Goal: Transaction & Acquisition: Book appointment/travel/reservation

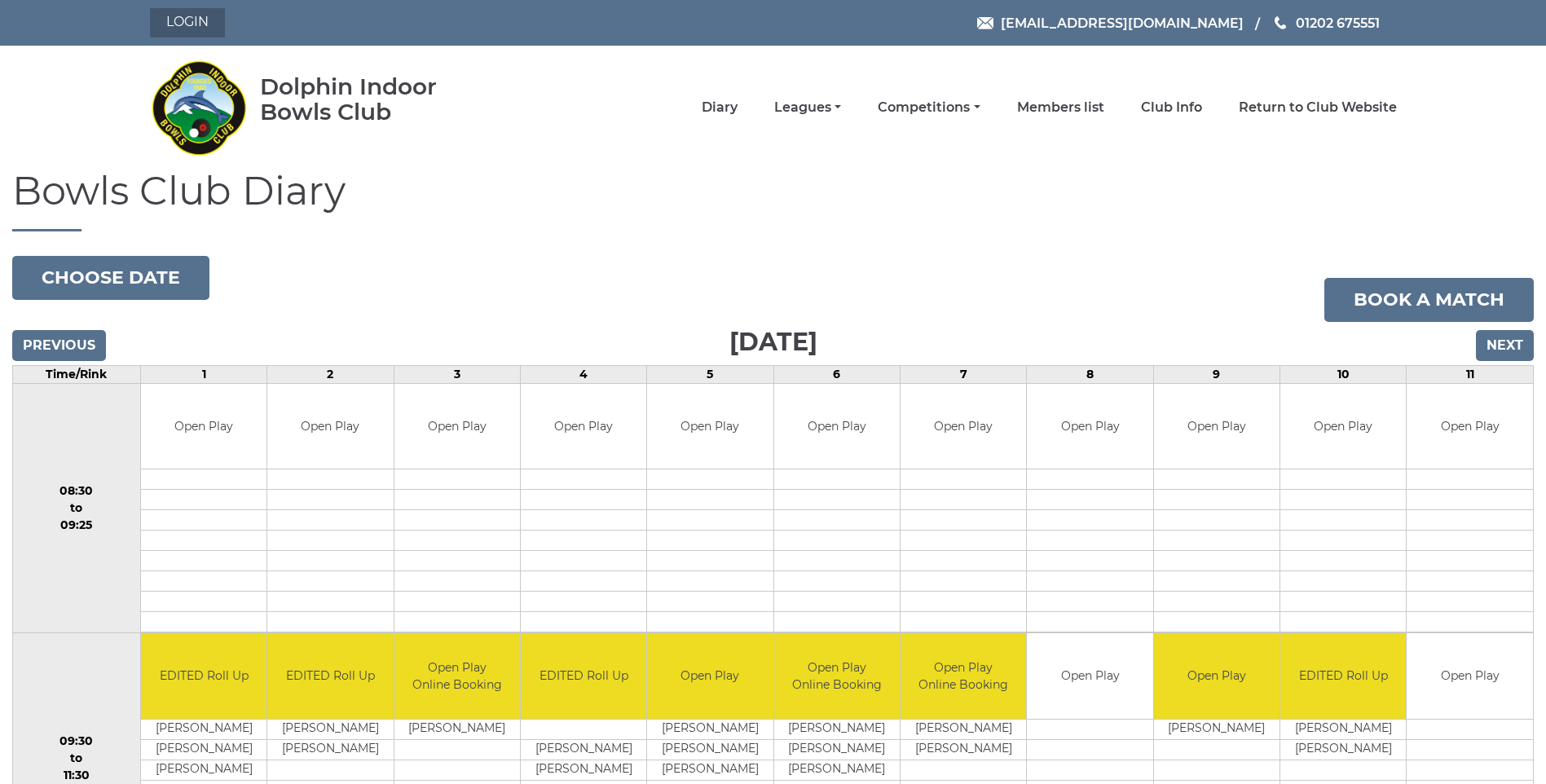
click at [216, 12] on link "Login" at bounding box center [187, 23] width 75 height 29
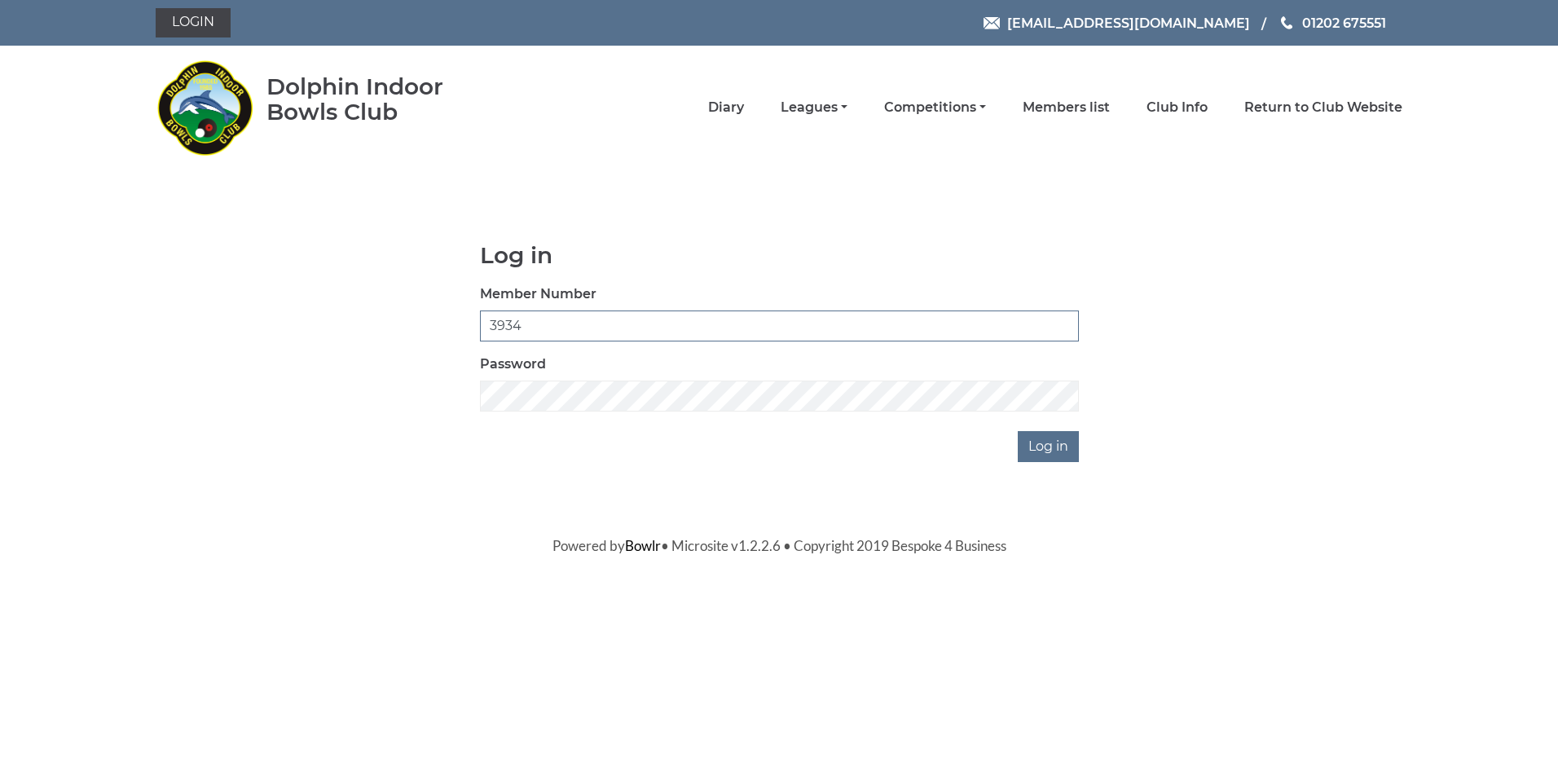
drag, startPoint x: 527, startPoint y: 317, endPoint x: 428, endPoint y: 318, distance: 99.0
click at [428, 318] on div "Log in Member Number 3934 Password Log in" at bounding box center [779, 353] width 1247 height 220
type input "3054"
click at [1018, 431] on input "Log in" at bounding box center [1048, 447] width 61 height 31
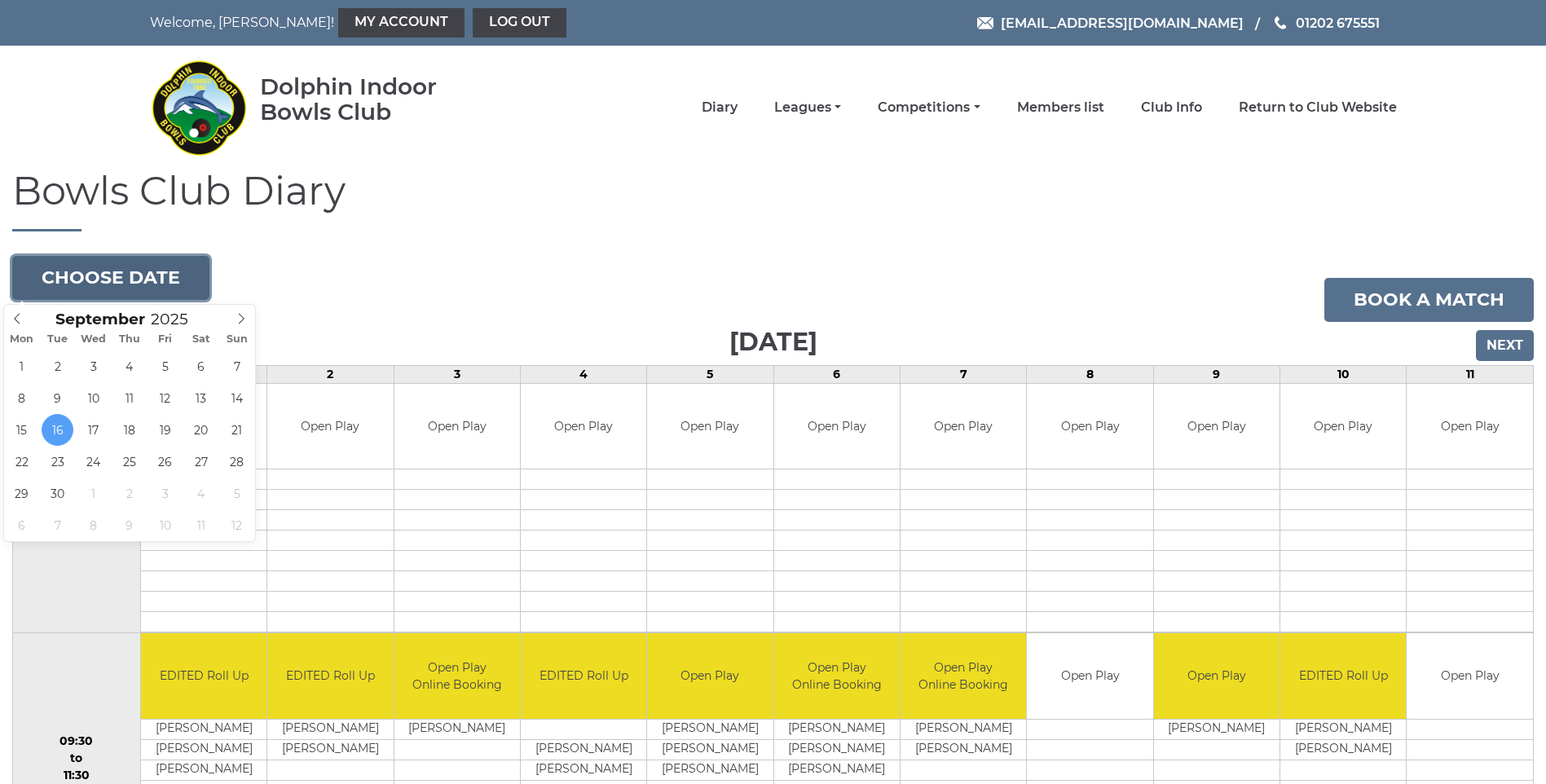
click at [137, 283] on button "Choose date" at bounding box center [110, 277] width 197 height 44
type input "2025-09-18"
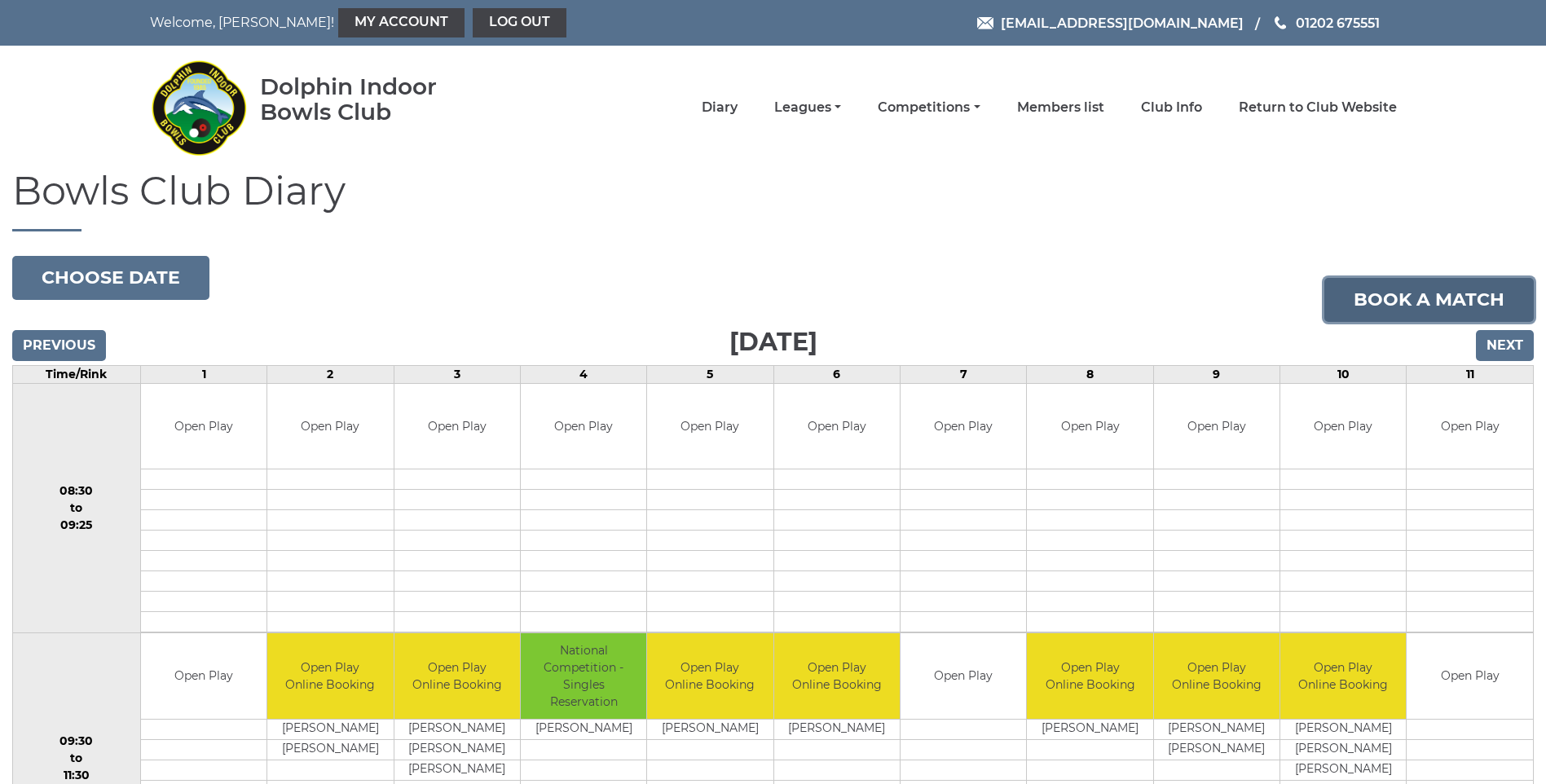
click at [1481, 302] on link "Book a match" at bounding box center [1429, 299] width 210 height 44
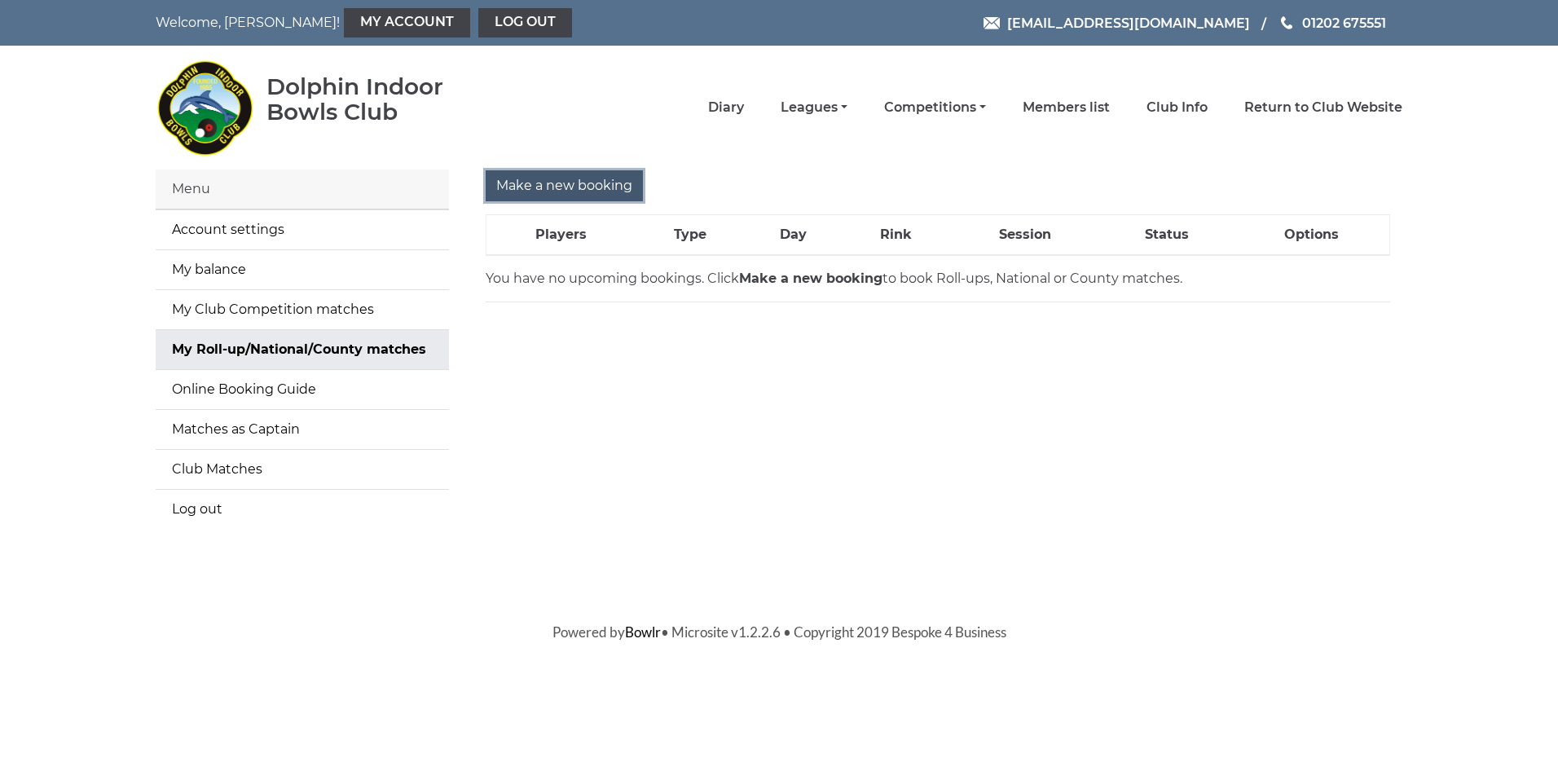
click at [567, 186] on input "Make a new booking" at bounding box center [564, 186] width 157 height 31
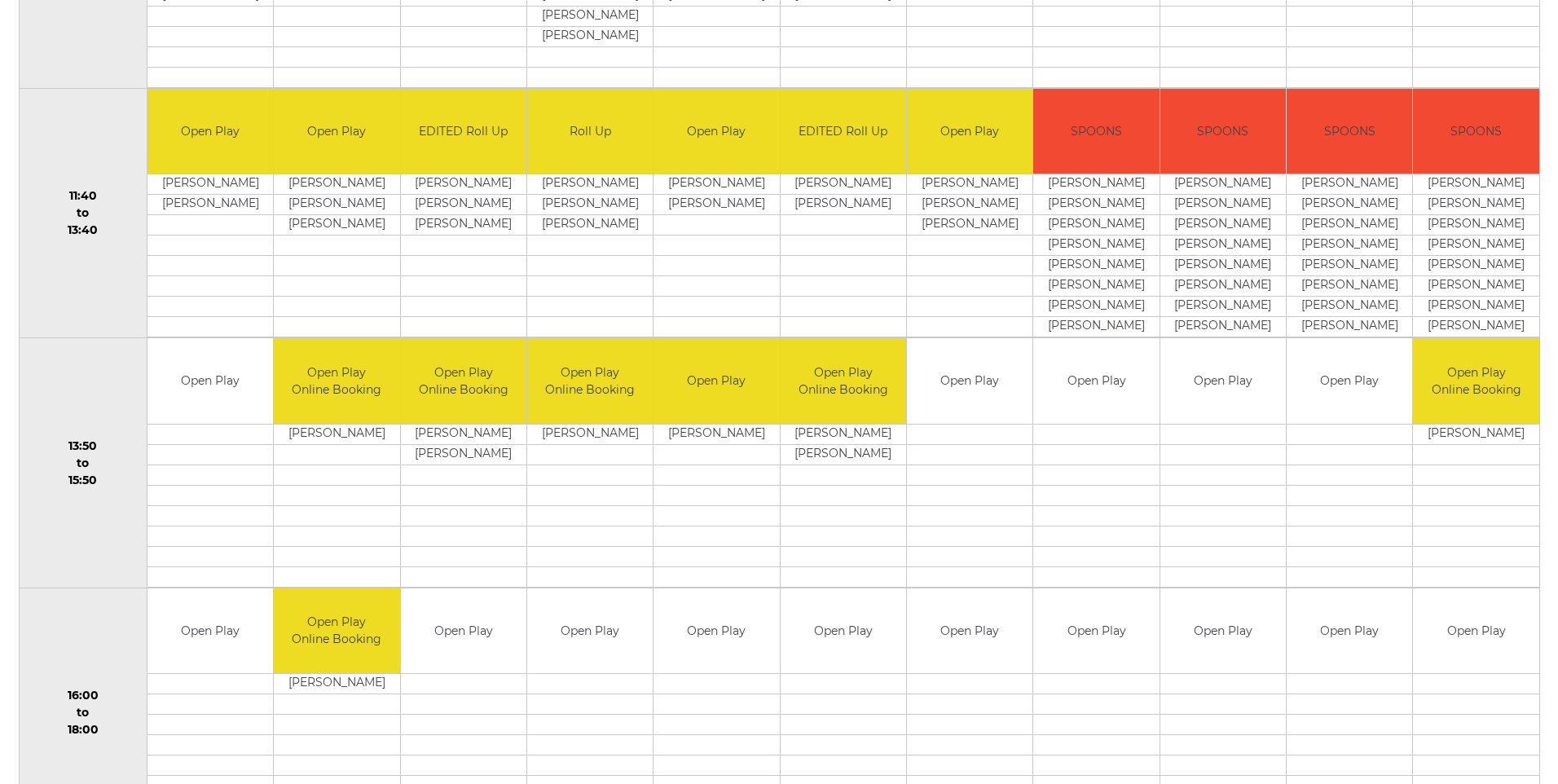
scroll to position [1058, 0]
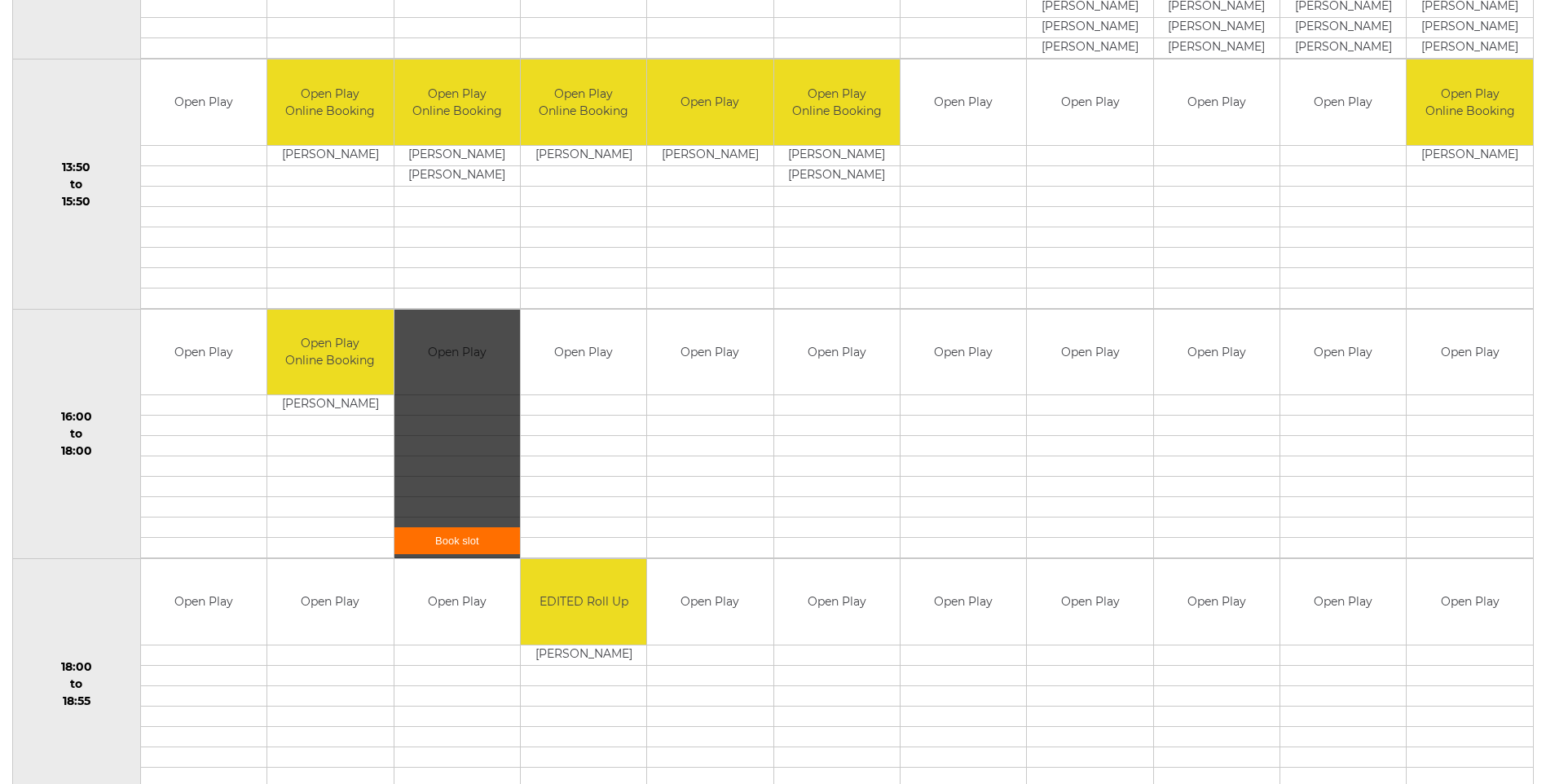
click at [470, 543] on link "Book slot" at bounding box center [457, 540] width 125 height 26
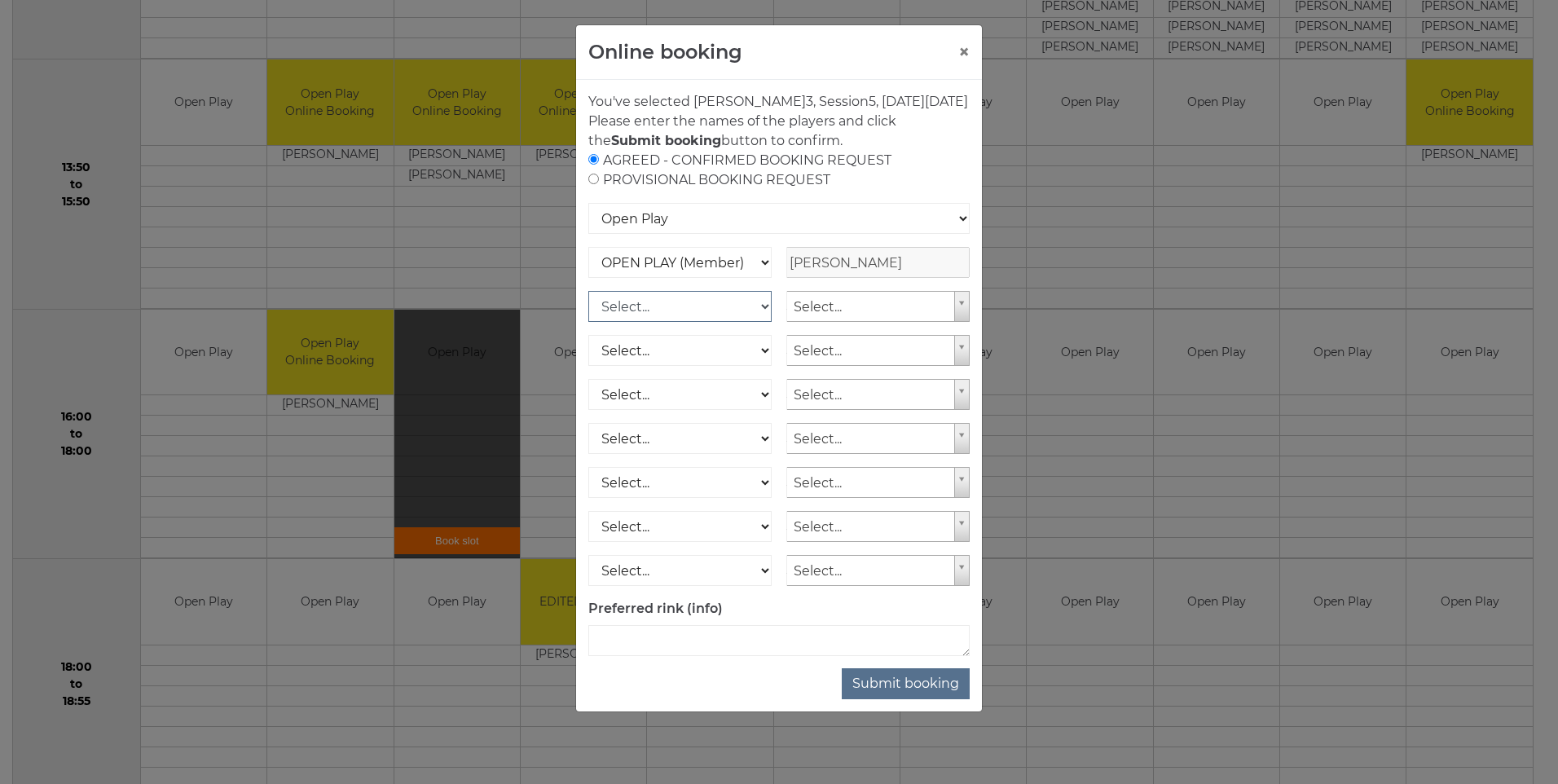
click at [756, 321] on select "Select... OPEN PLAY (Member) OPEN PLAY (Visitor) SPOONS (Member) SPOONS (Visito…" at bounding box center [679, 307] width 183 height 31
select select "1_12"
click at [588, 311] on select "Select... OPEN PLAY (Member) OPEN PLAY (Visitor) SPOONS (Member) SPOONS (Visito…" at bounding box center [679, 307] width 183 height 31
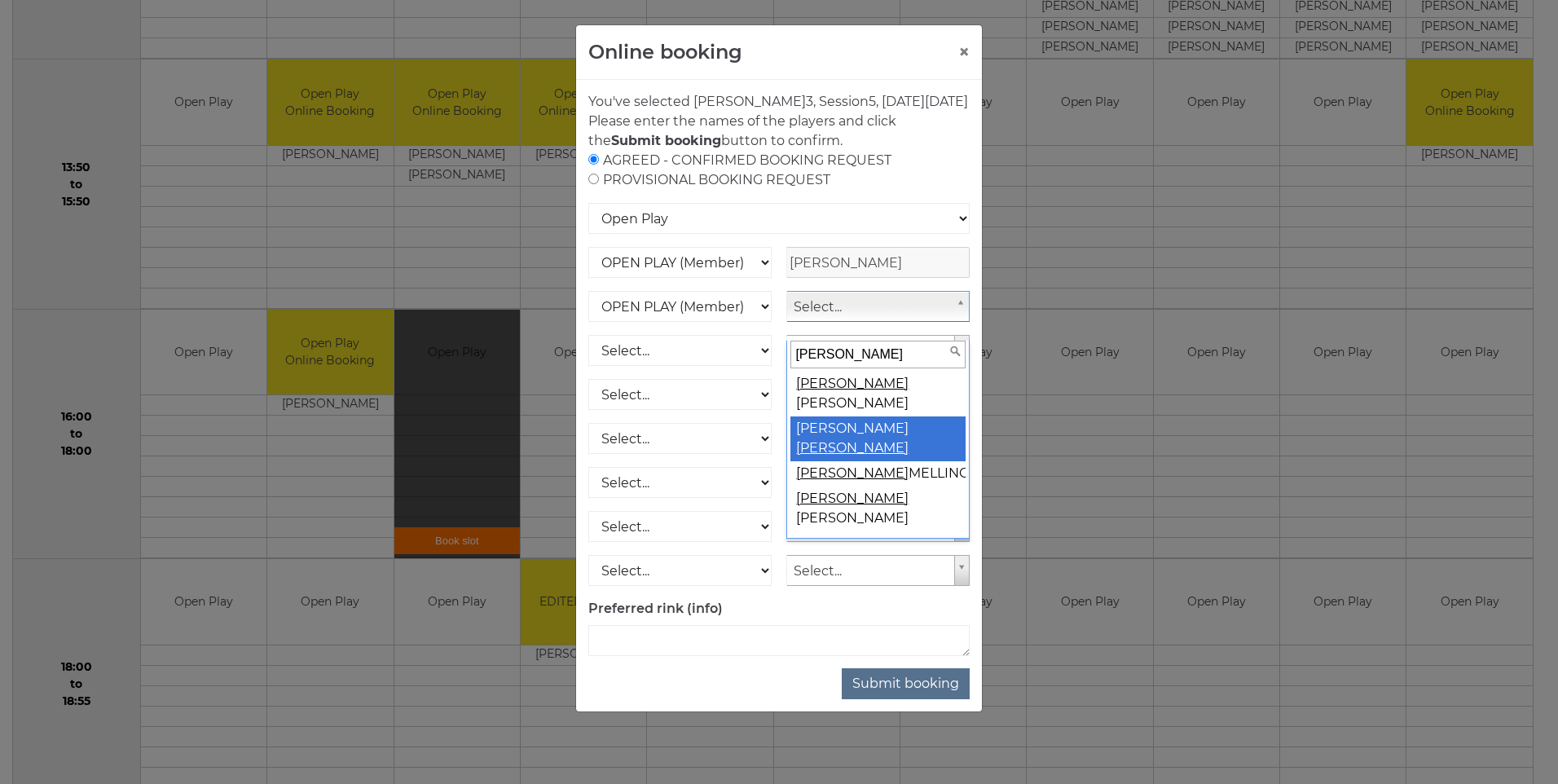
type input "[PERSON_NAME]"
select select "2019"
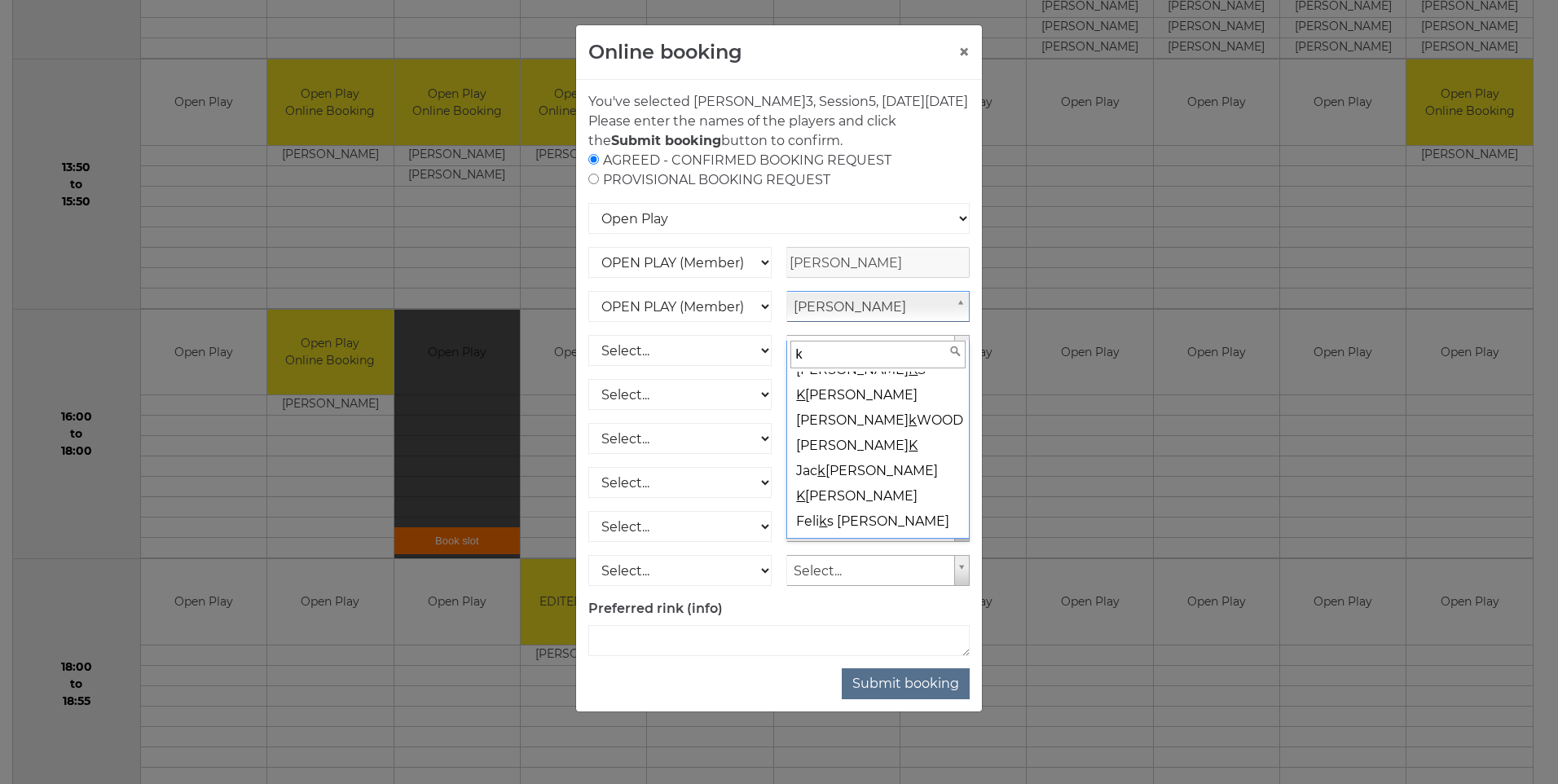
scroll to position [0, 0]
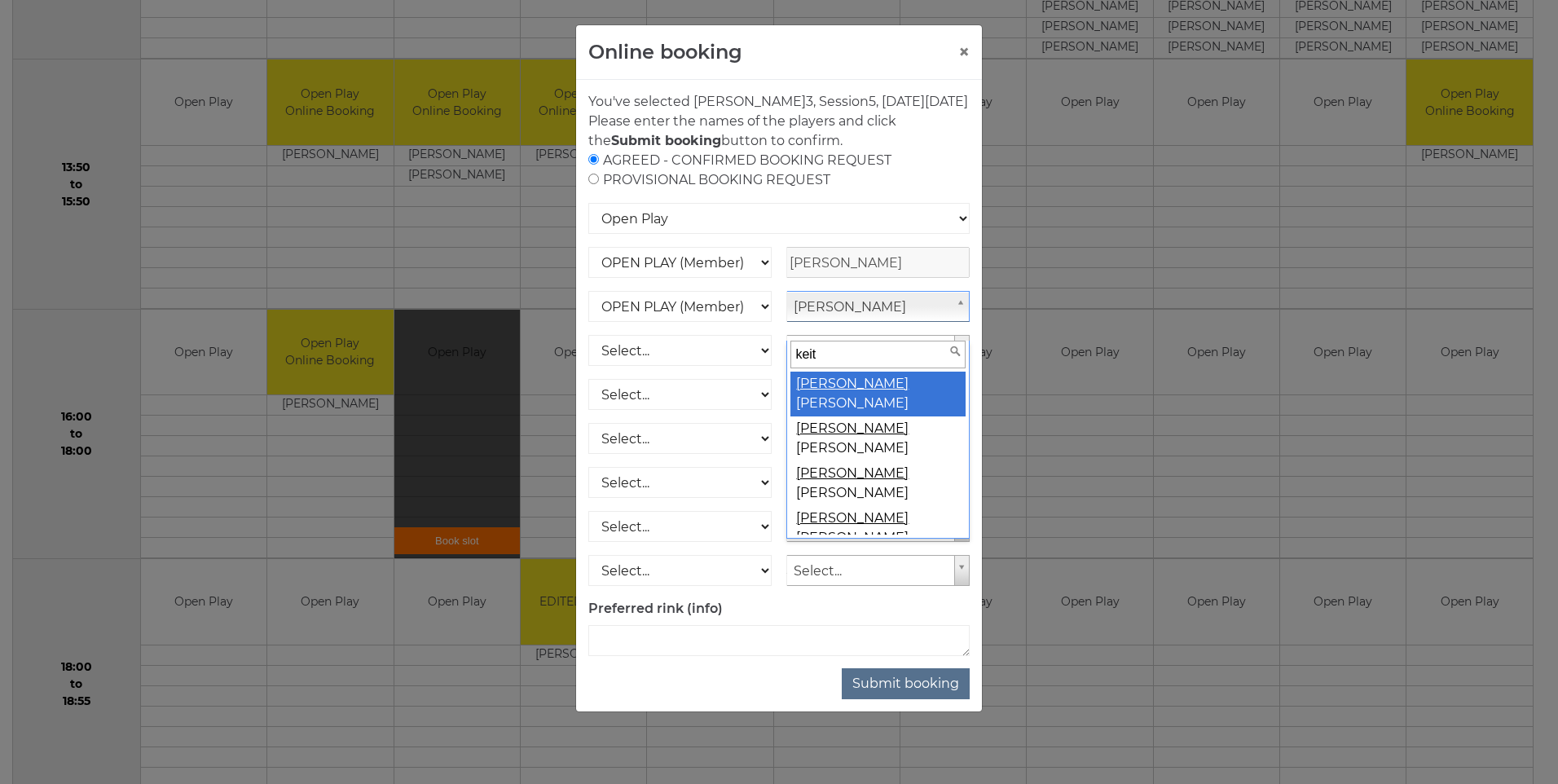
type input "[PERSON_NAME]"
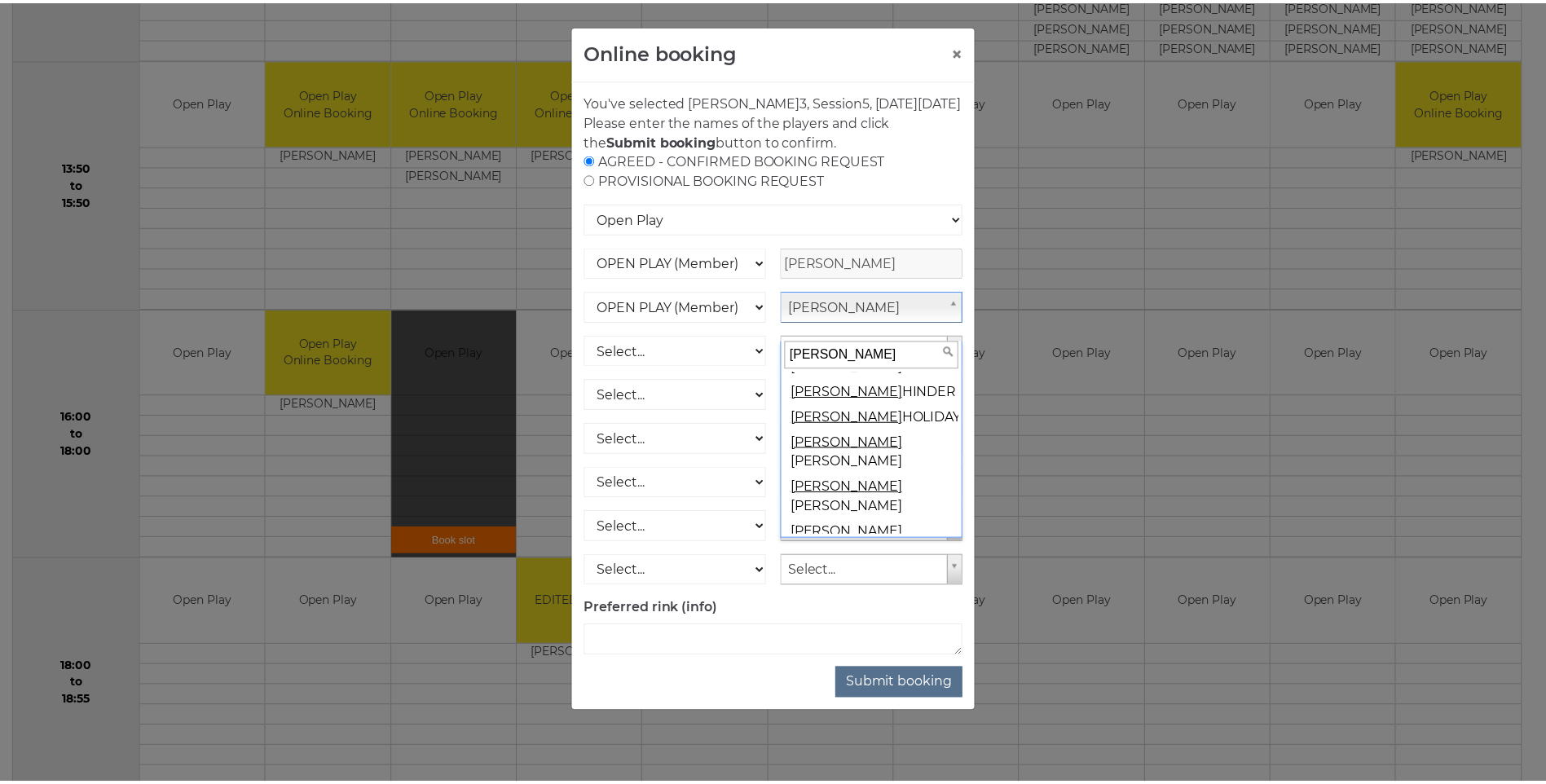
scroll to position [202, 0]
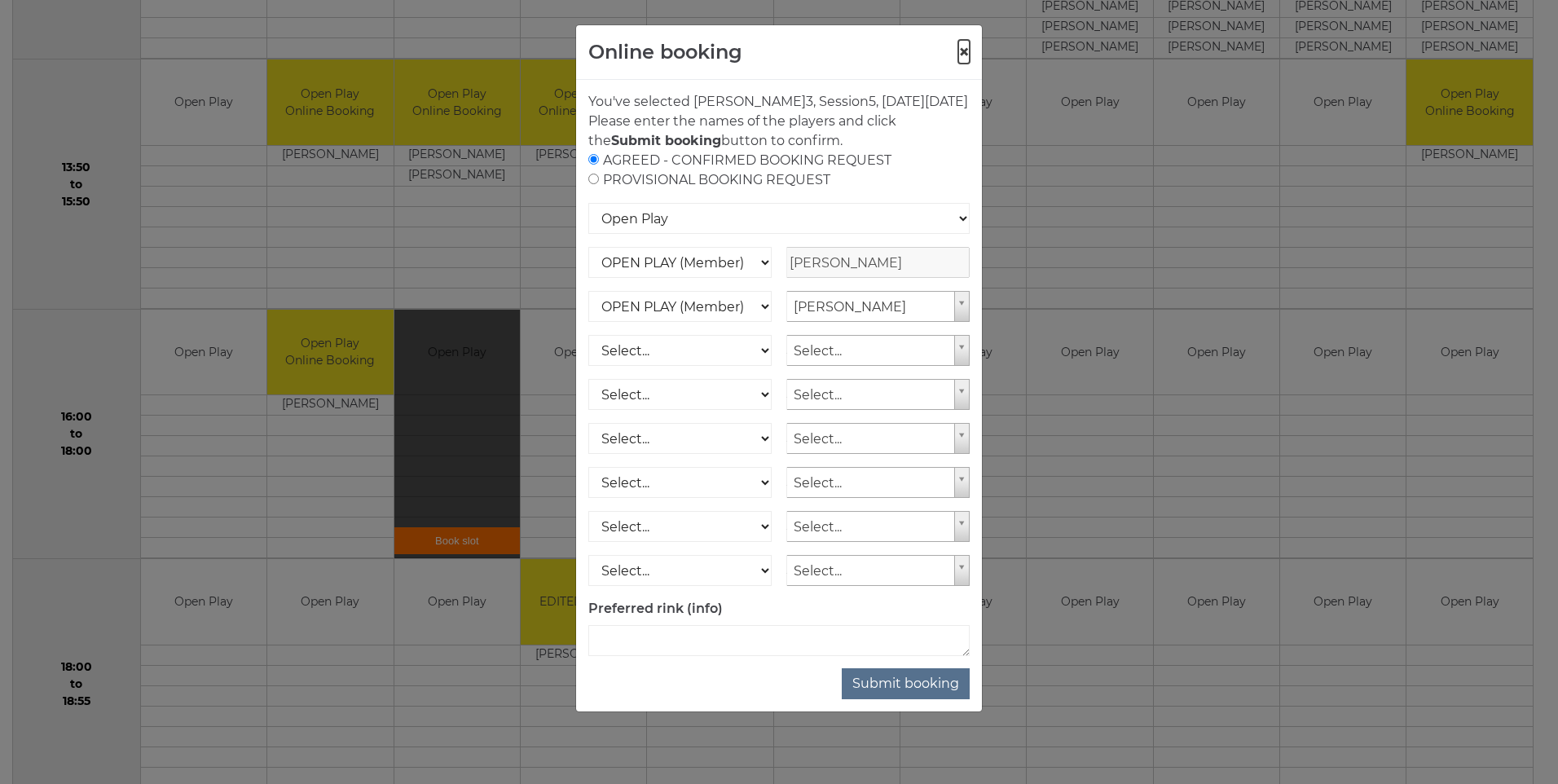
click at [961, 48] on button "×" at bounding box center [964, 52] width 12 height 20
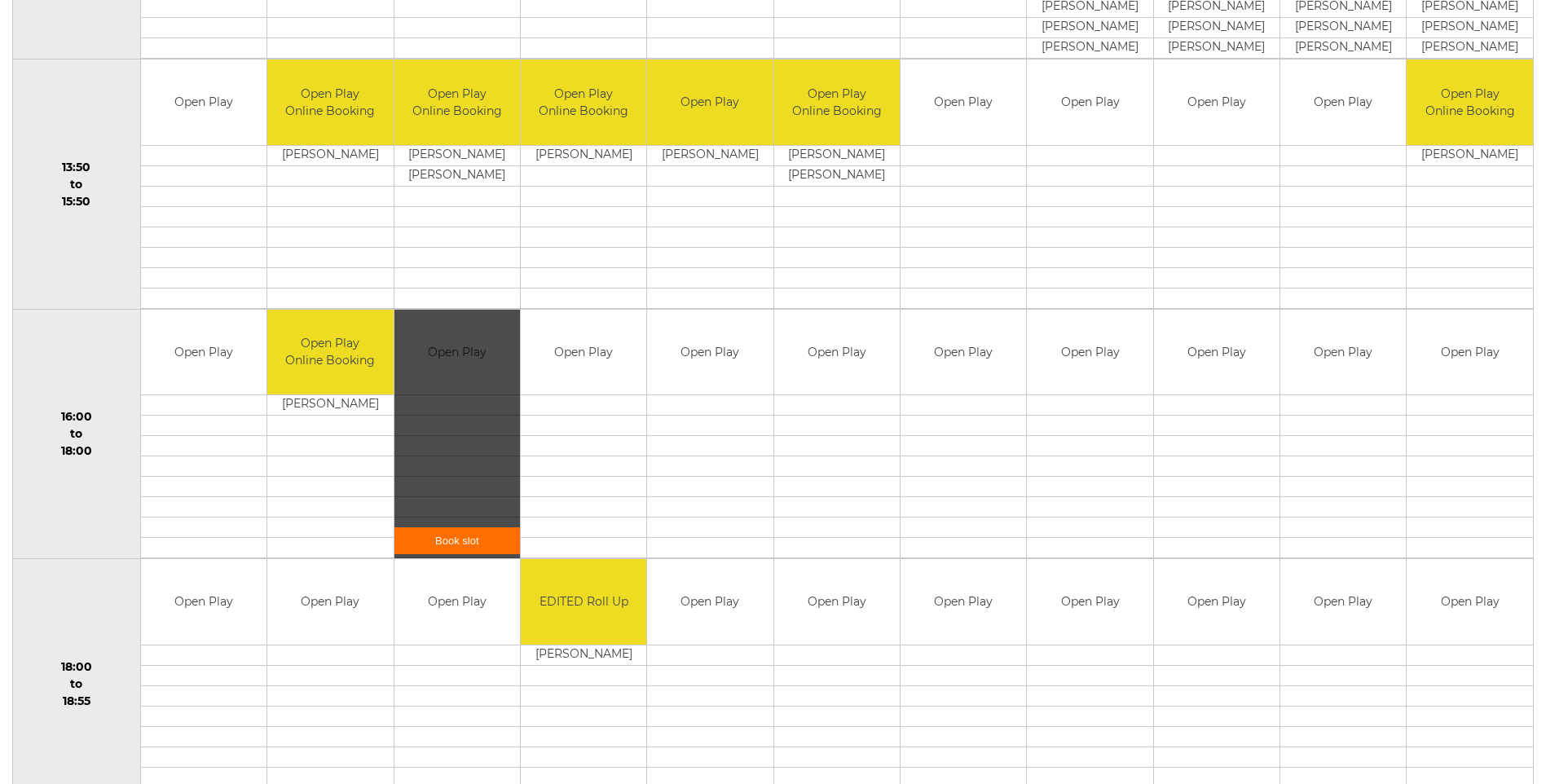
scroll to position [325, 0]
